Goal: Information Seeking & Learning: Learn about a topic

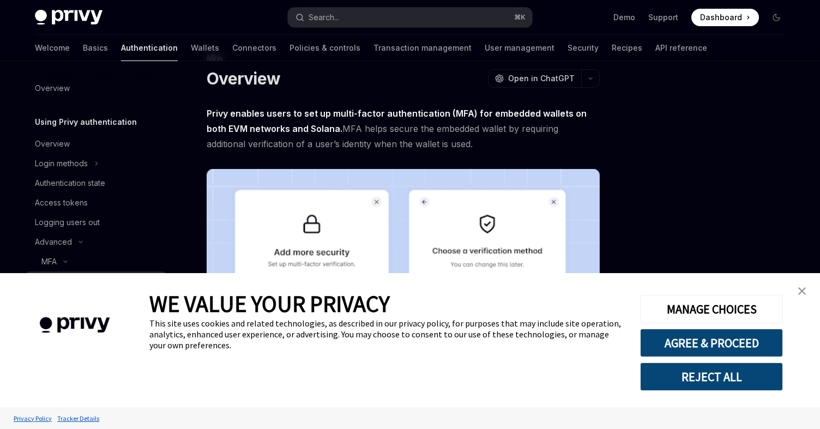
scroll to position [50, 0]
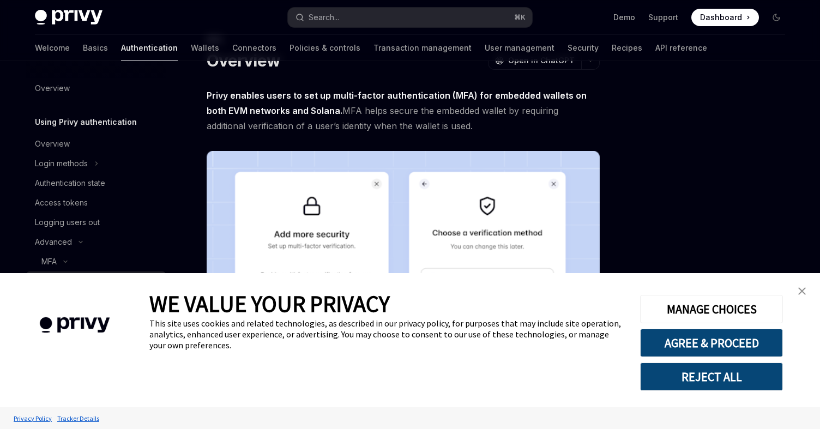
click at [801, 289] on img "close banner" at bounding box center [802, 291] width 8 height 8
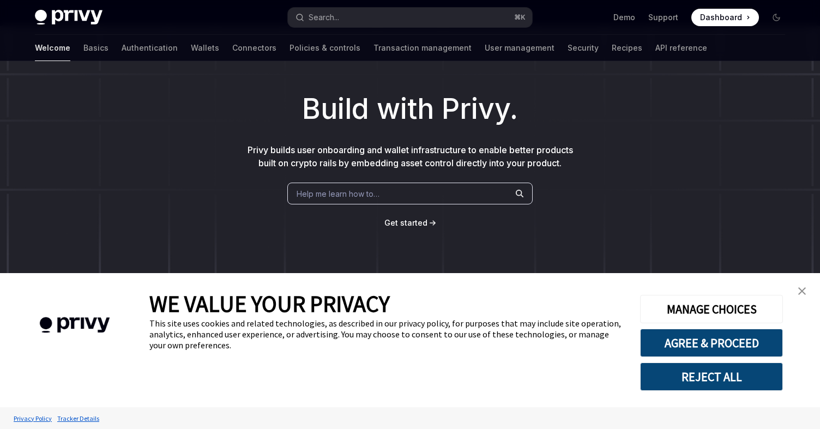
scroll to position [37, 0]
click at [803, 292] on img "close banner" at bounding box center [802, 291] width 8 height 8
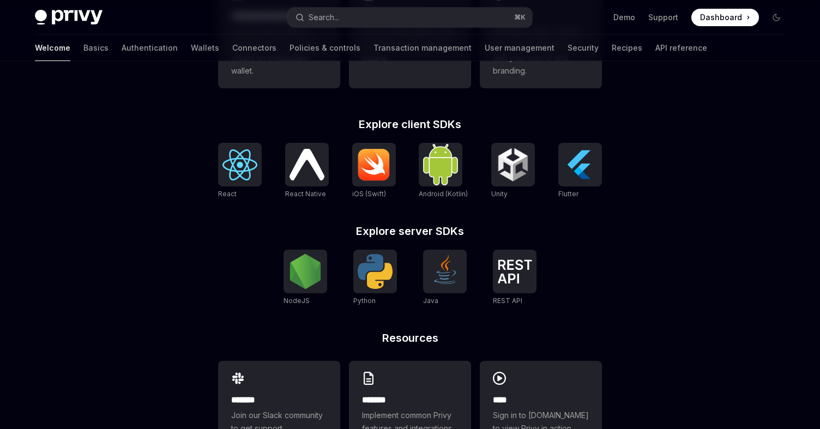
scroll to position [438, 0]
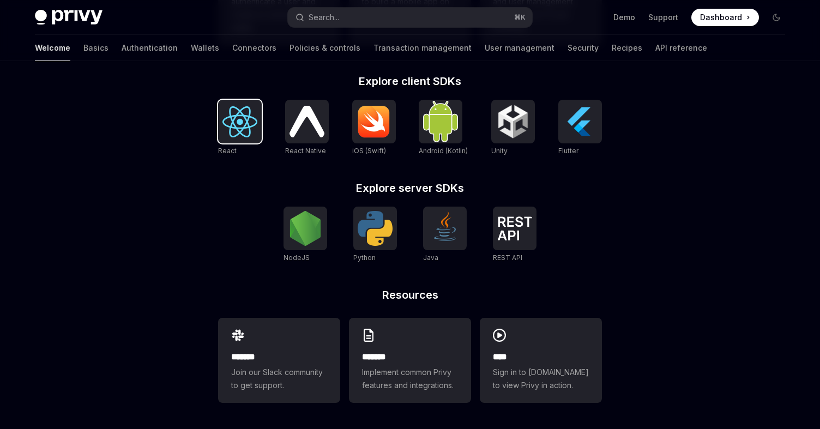
click at [238, 131] on img at bounding box center [239, 121] width 35 height 31
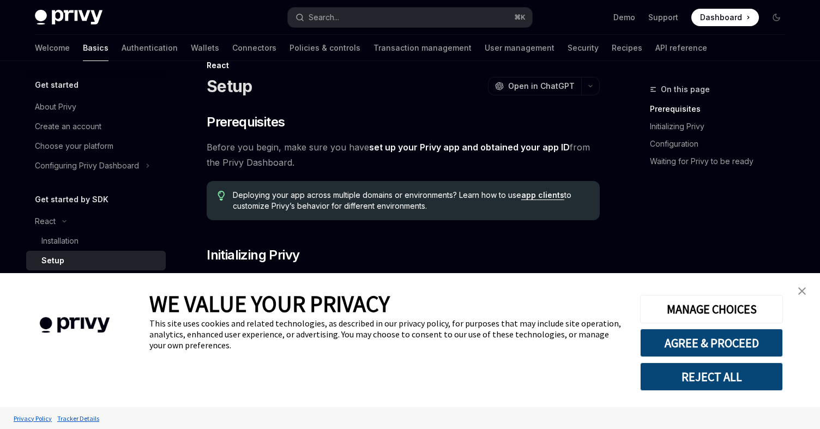
scroll to position [25, 0]
click at [803, 292] on img "close banner" at bounding box center [802, 291] width 8 height 8
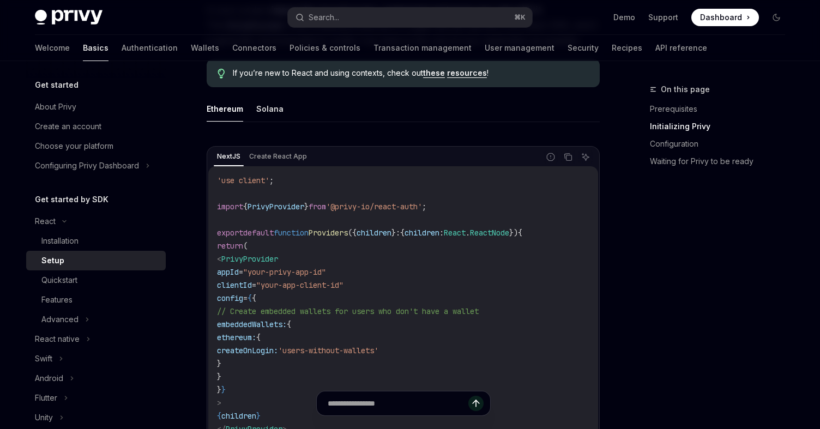
scroll to position [298, 0]
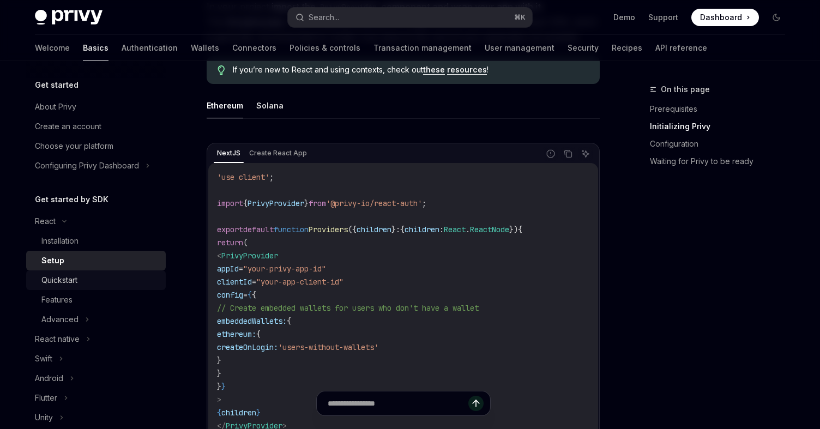
click at [84, 284] on div "Quickstart" at bounding box center [100, 280] width 118 height 13
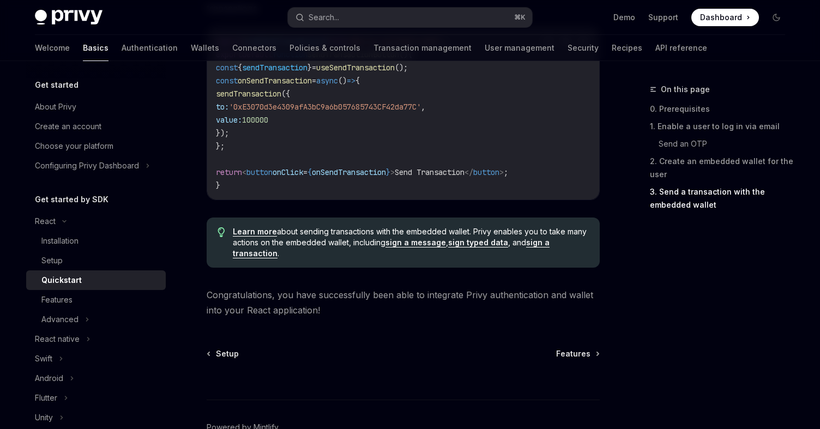
scroll to position [1091, 0]
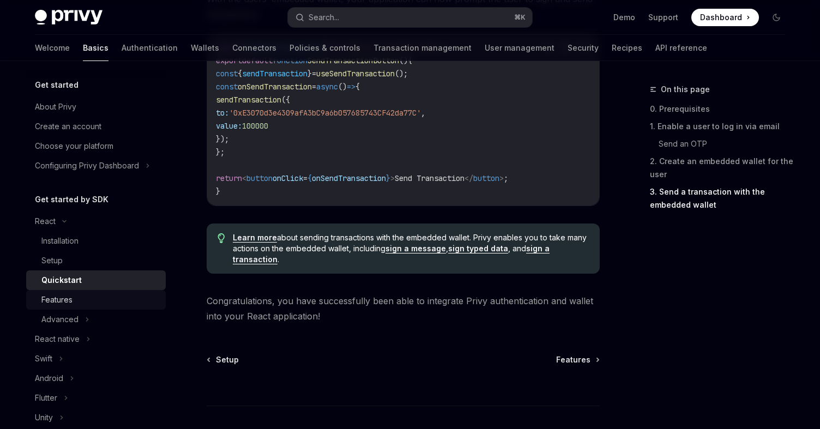
click at [92, 302] on div "Features" at bounding box center [100, 299] width 118 height 13
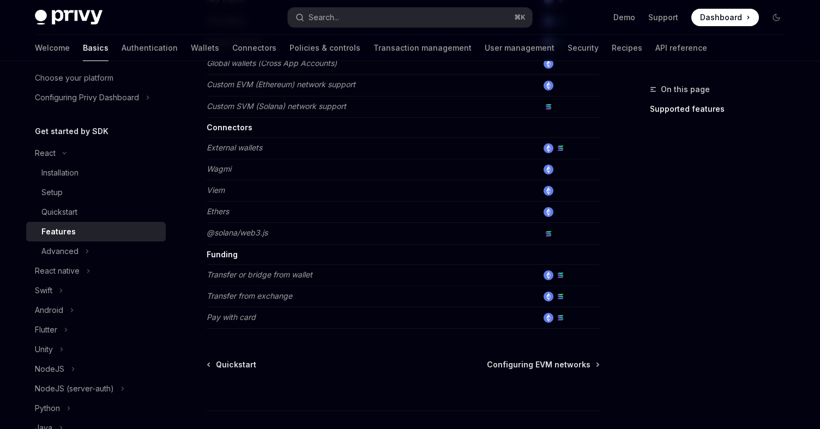
scroll to position [670, 0]
click at [87, 252] on icon at bounding box center [88, 251] width 2 height 3
type textarea "*"
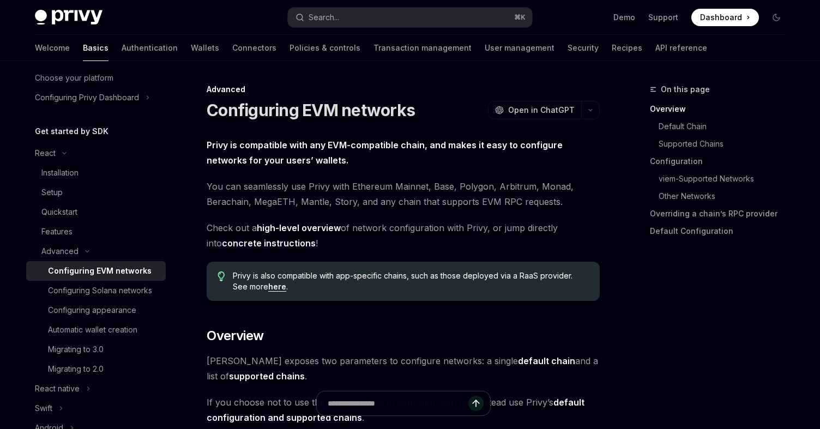
click at [258, 378] on strong "supported chains" at bounding box center [267, 376] width 76 height 11
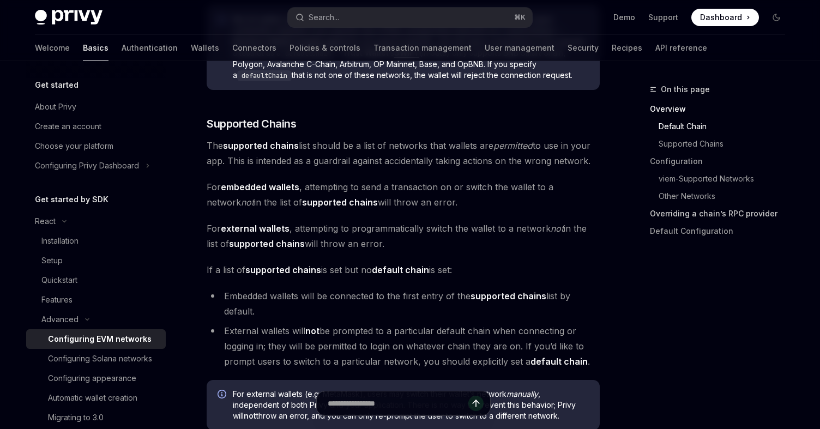
click at [670, 206] on link "Overriding a chain’s RPC provider" at bounding box center [722, 213] width 144 height 17
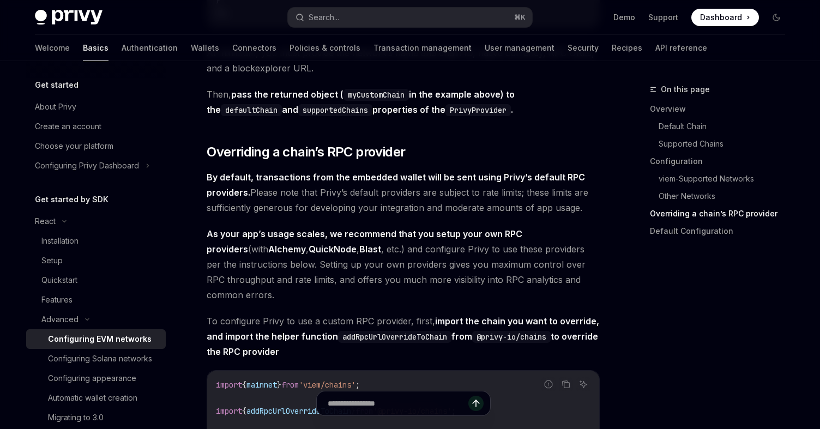
scroll to position [2168, 0]
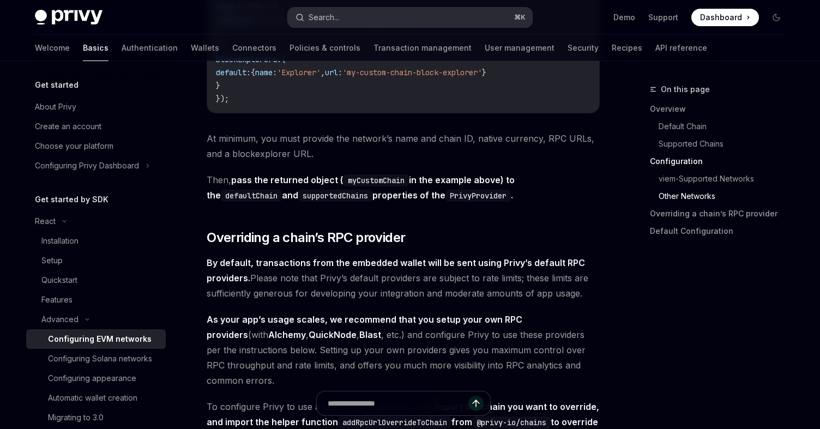
click at [380, 19] on button "Search... ⌘ K" at bounding box center [410, 18] width 244 height 20
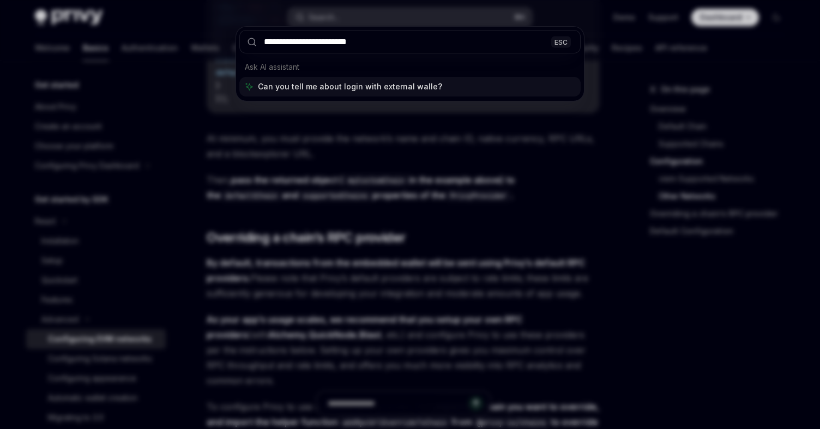
type input "**********"
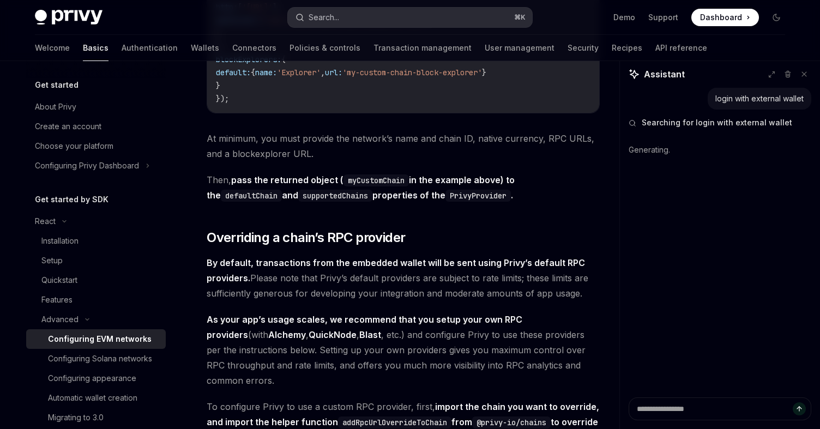
click at [353, 9] on button "Search... ⌘ K" at bounding box center [410, 18] width 244 height 20
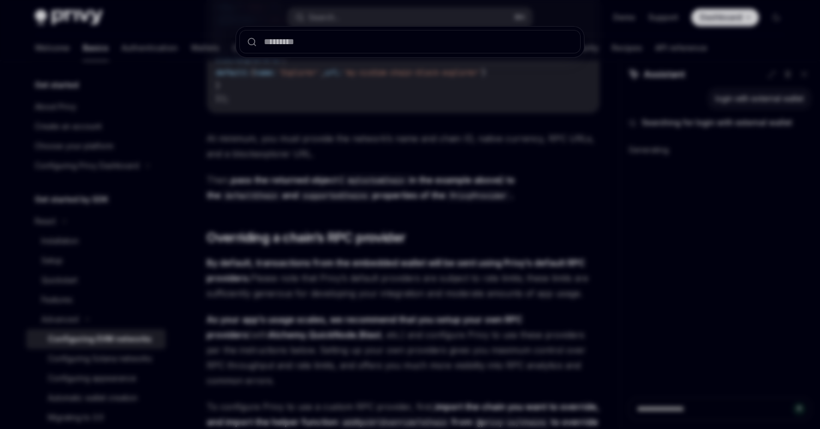
click at [485, 193] on div at bounding box center [410, 214] width 820 height 429
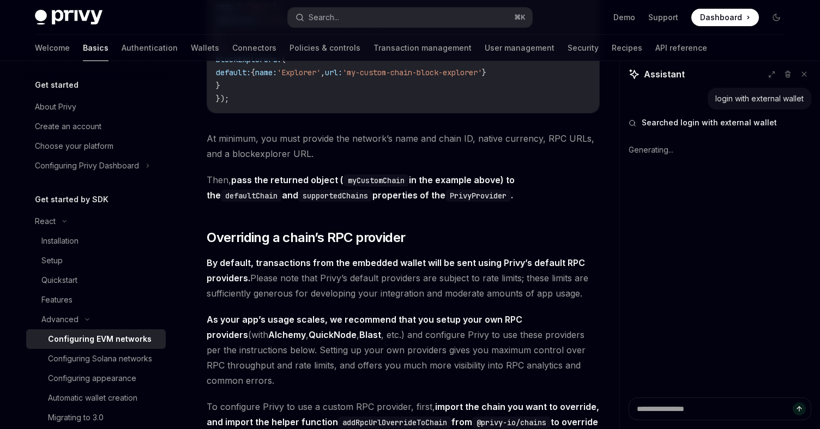
type textarea "*"
